Goal: Information Seeking & Learning: Learn about a topic

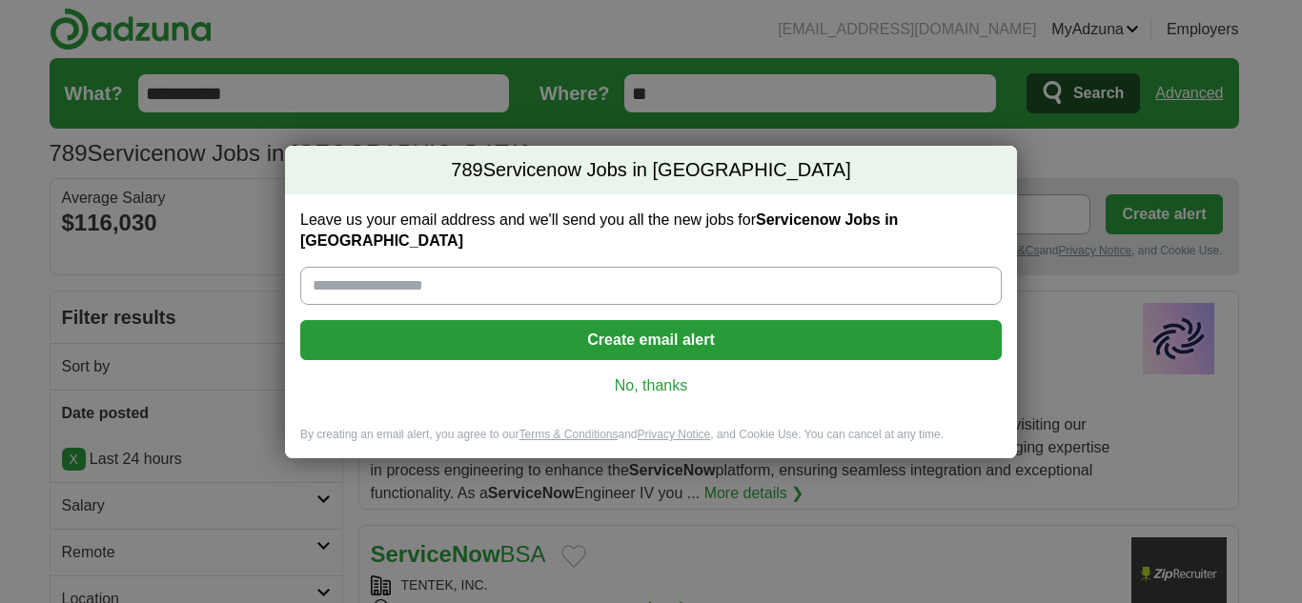
click at [643, 377] on link "No, thanks" at bounding box center [651, 386] width 671 height 21
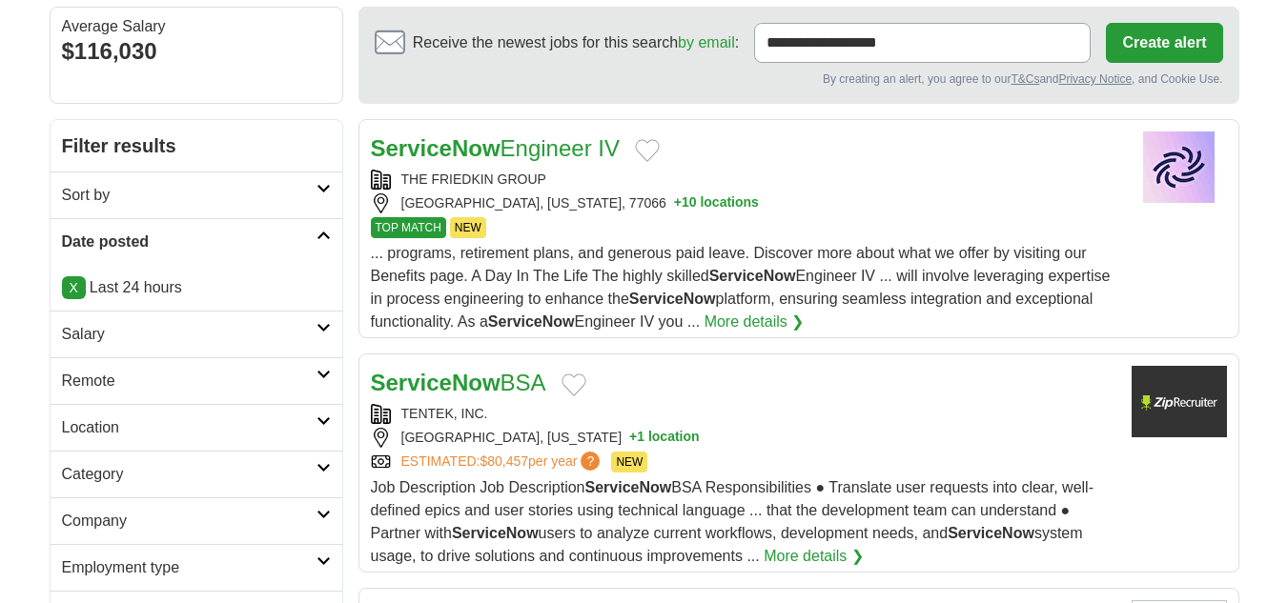
scroll to position [191, 0]
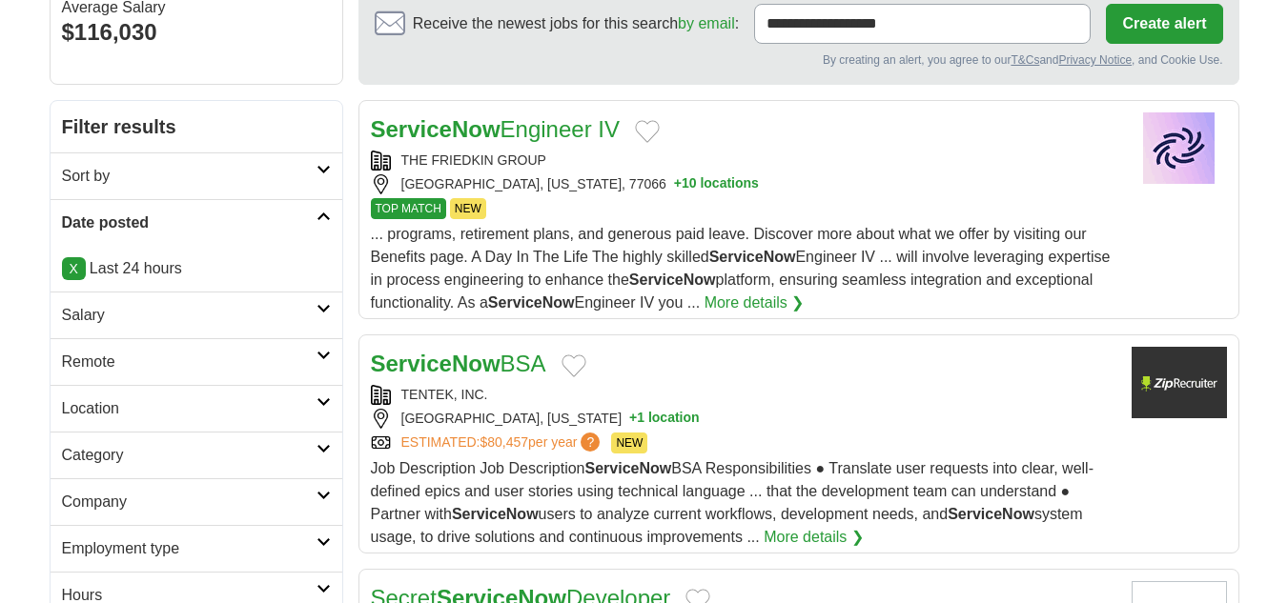
click at [136, 365] on h2 "Remote" at bounding box center [189, 362] width 255 height 23
click at [115, 400] on link "Remote jobs" at bounding box center [105, 407] width 86 height 16
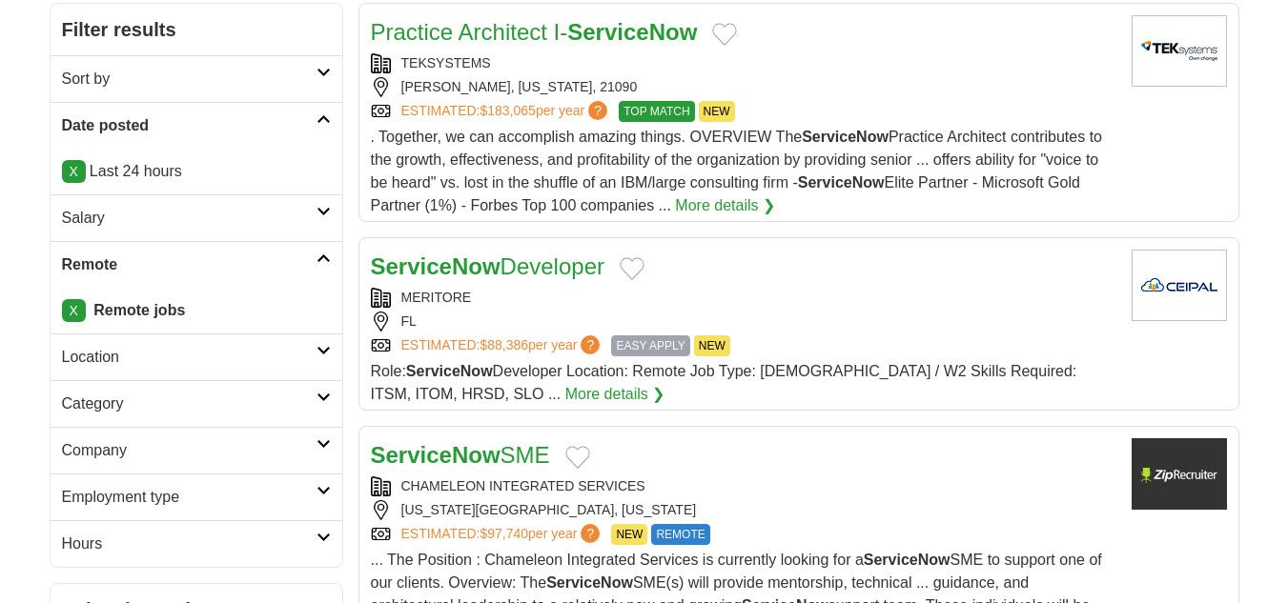
scroll to position [286, 0]
